Goal: Navigation & Orientation: Find specific page/section

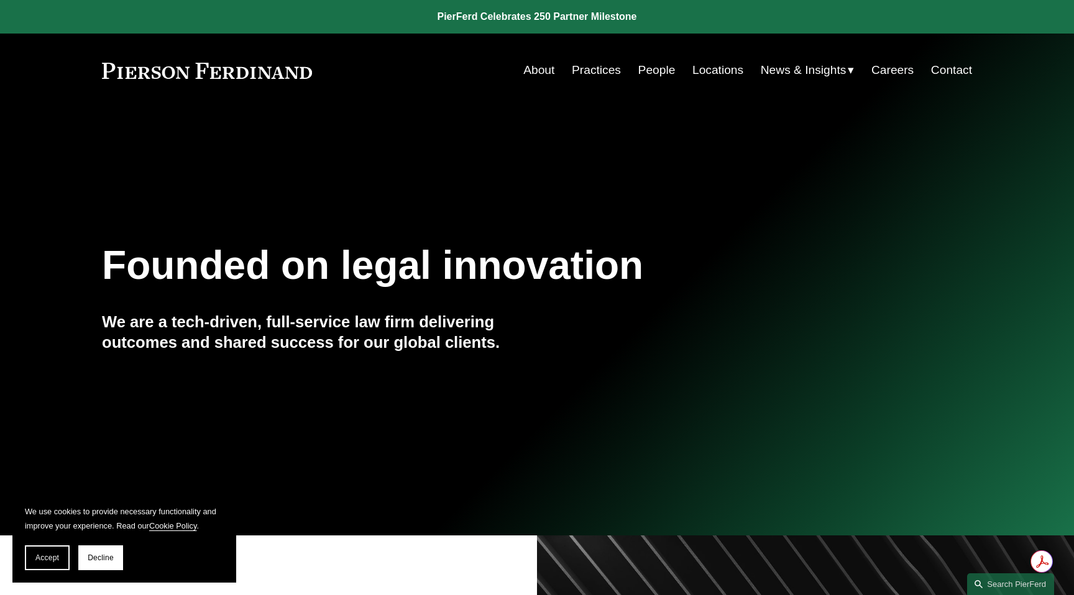
click at [717, 73] on link "Locations" at bounding box center [717, 70] width 51 height 24
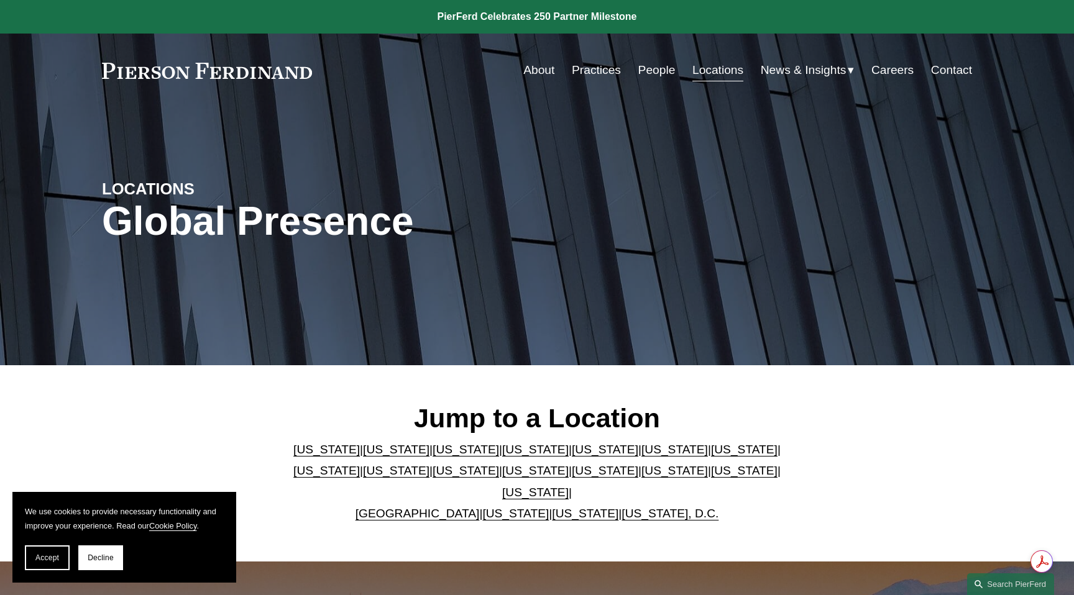
click at [593, 75] on link "Practices" at bounding box center [596, 70] width 49 height 24
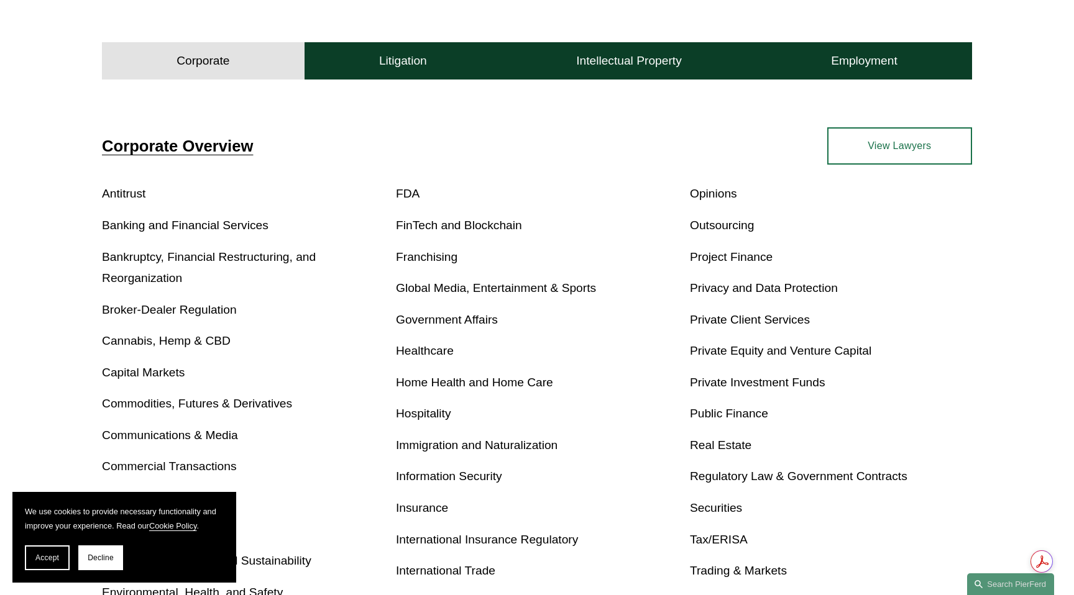
scroll to position [375, 0]
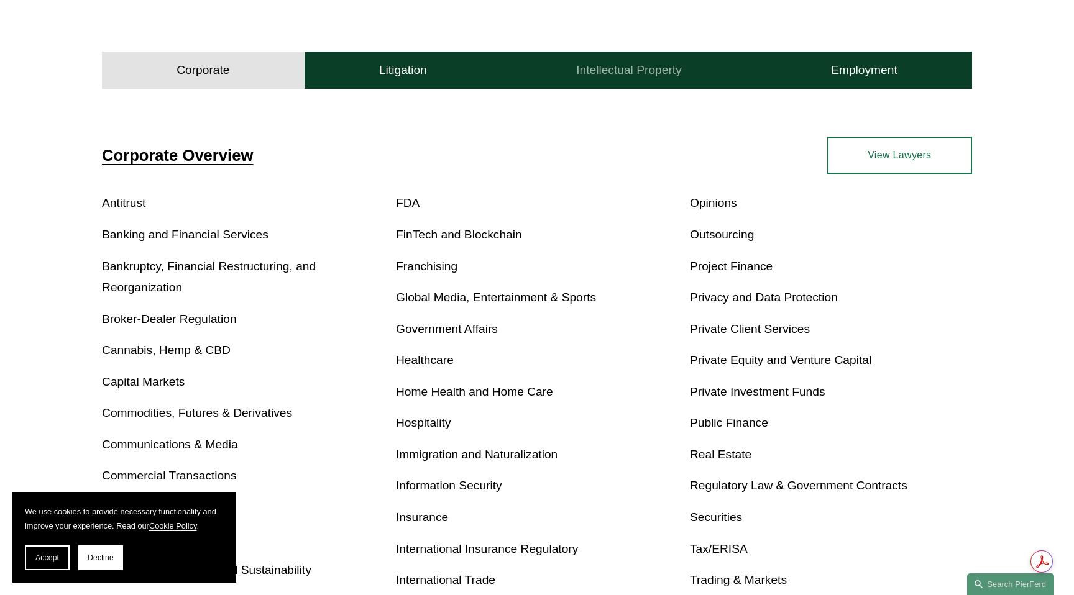
click at [639, 63] on h4 "Intellectual Property" at bounding box center [629, 70] width 106 height 15
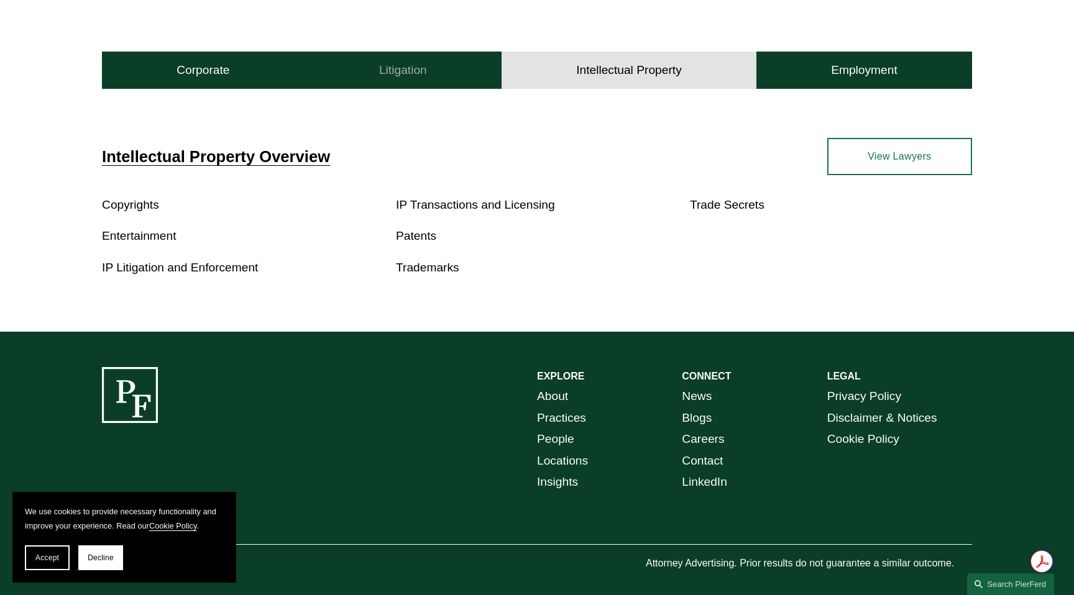
click at [433, 63] on button "Litigation" at bounding box center [403, 70] width 197 height 37
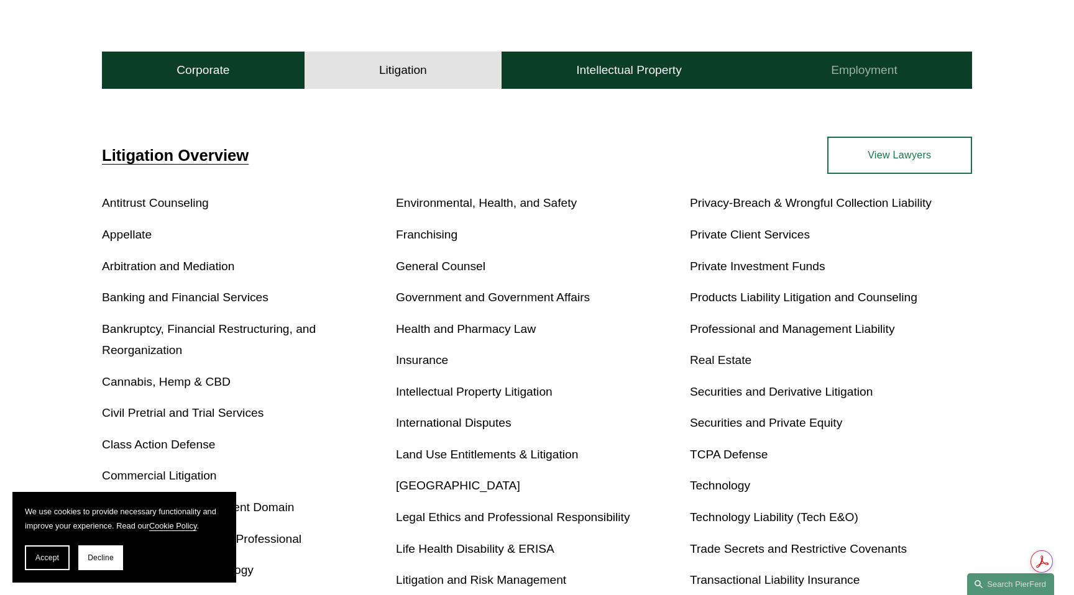
click at [865, 71] on h4 "Employment" at bounding box center [864, 70] width 67 height 15
